Goal: Information Seeking & Learning: Learn about a topic

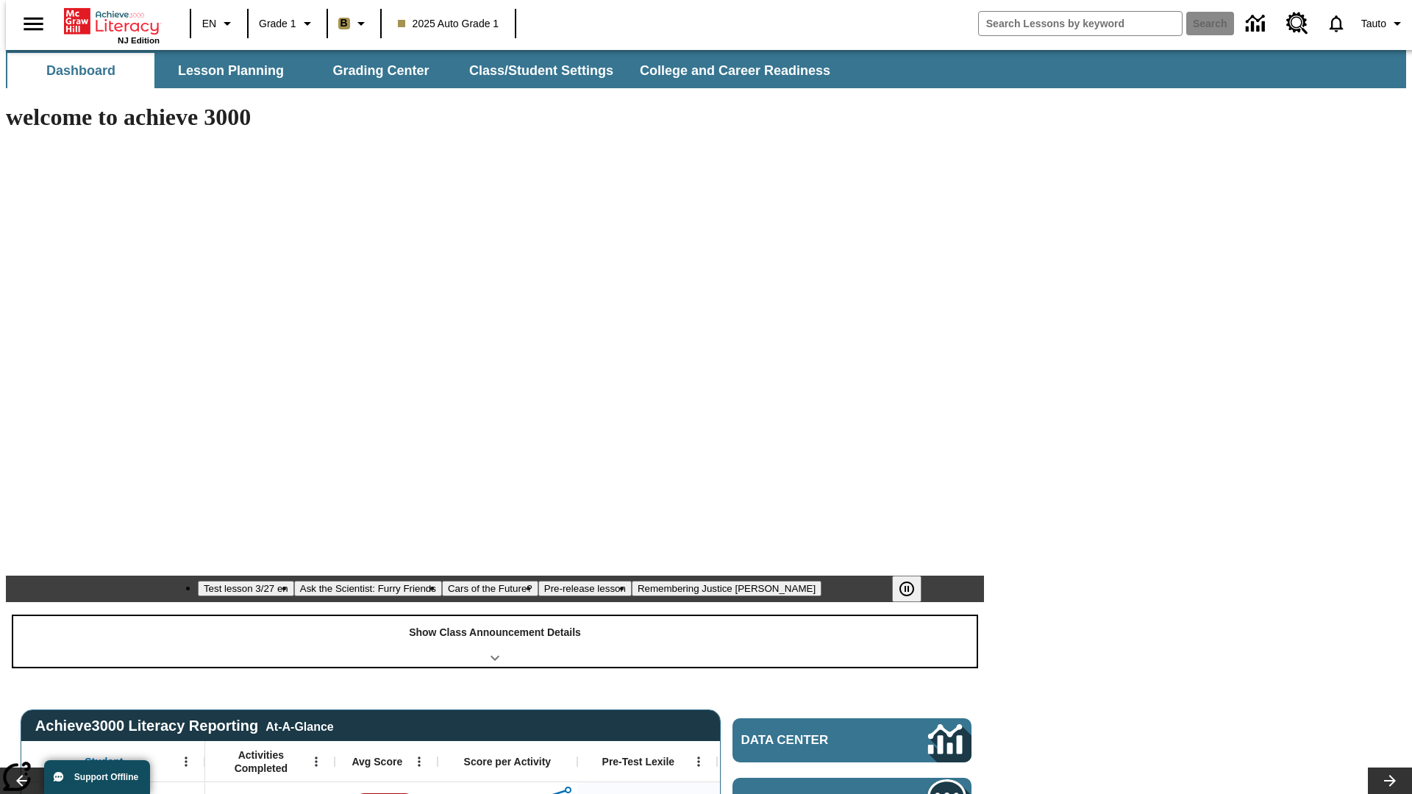
click at [495, 616] on div "Show Class Announcement Details" at bounding box center [494, 641] width 963 height 51
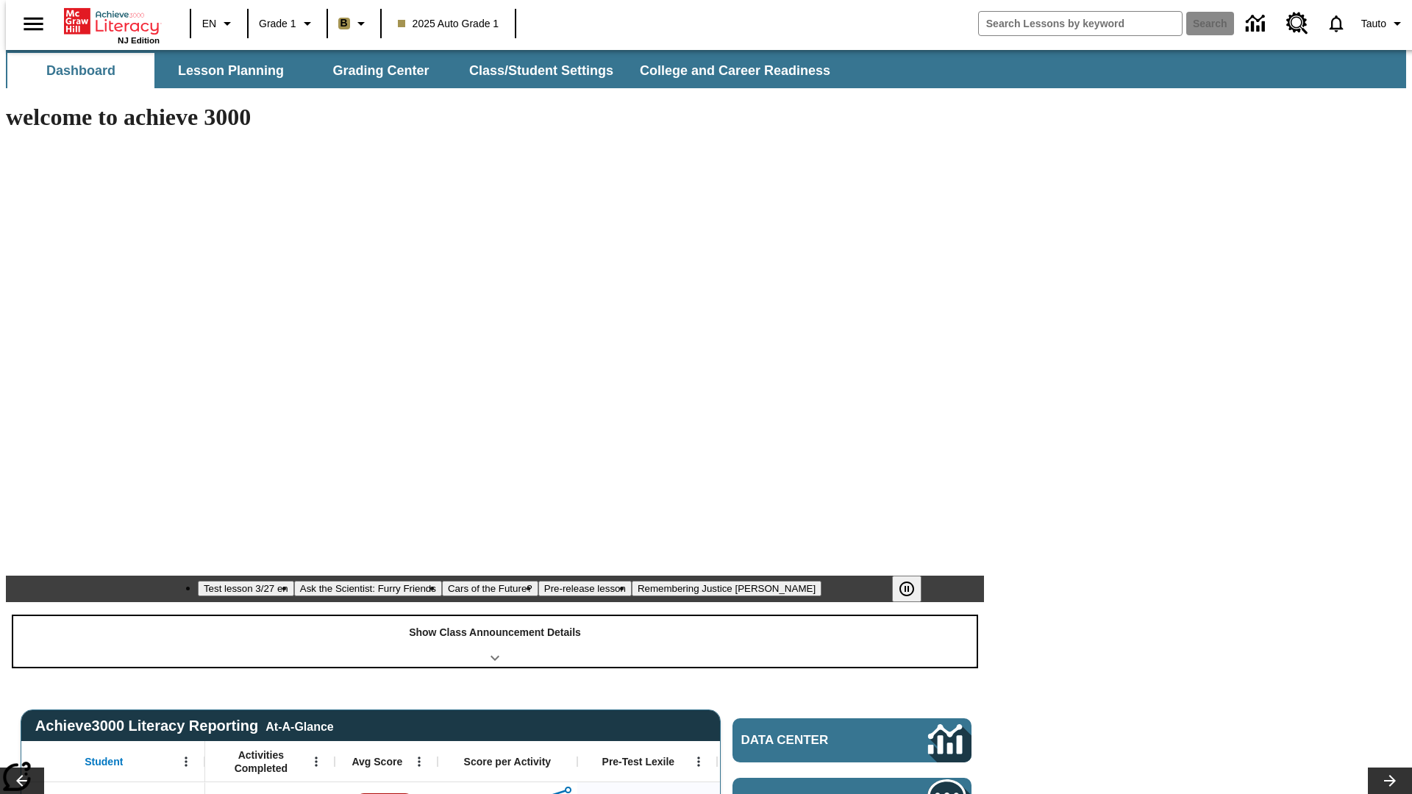
click at [495, 616] on div "Show Class Announcement Details" at bounding box center [494, 641] width 963 height 51
